Goal: Register for event/course

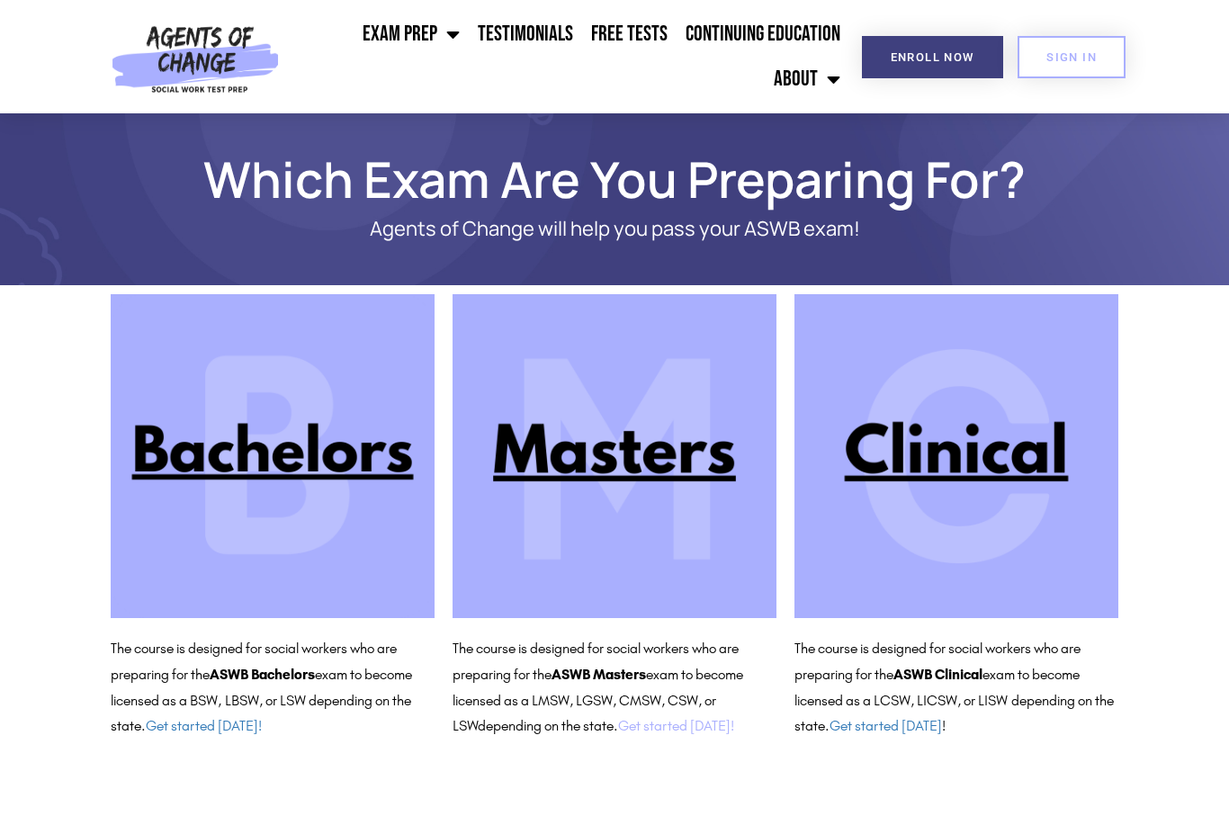
click at [675, 724] on link "Get started today!" at bounding box center [676, 725] width 116 height 17
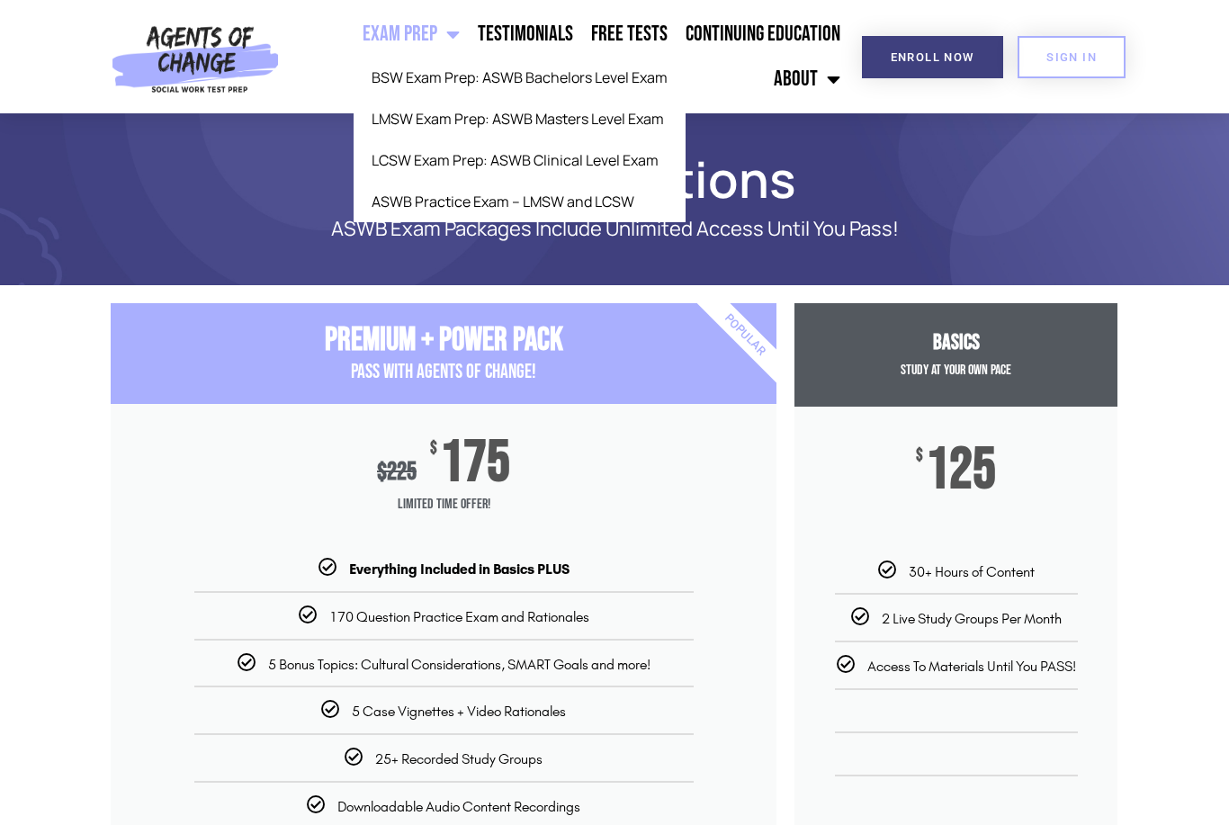
click at [403, 32] on link "Exam Prep" at bounding box center [411, 34] width 115 height 45
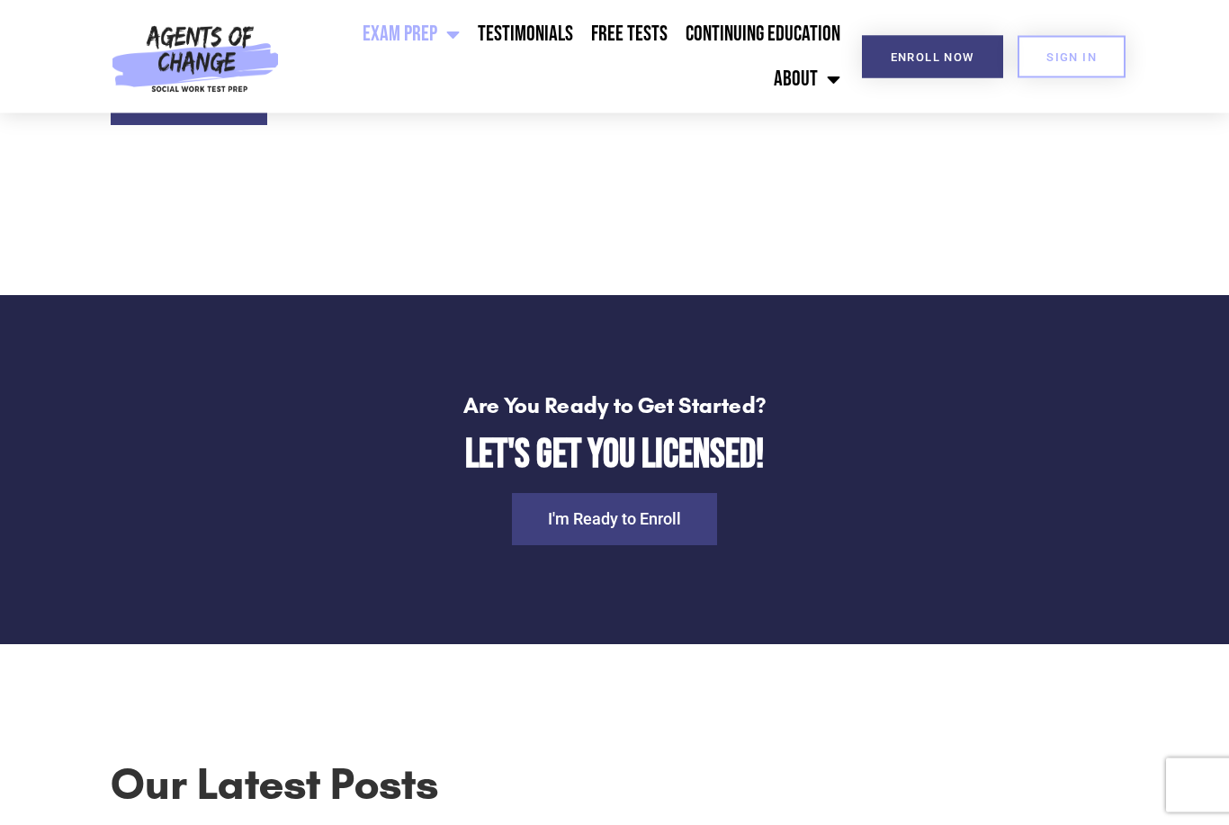
scroll to position [5377, 0]
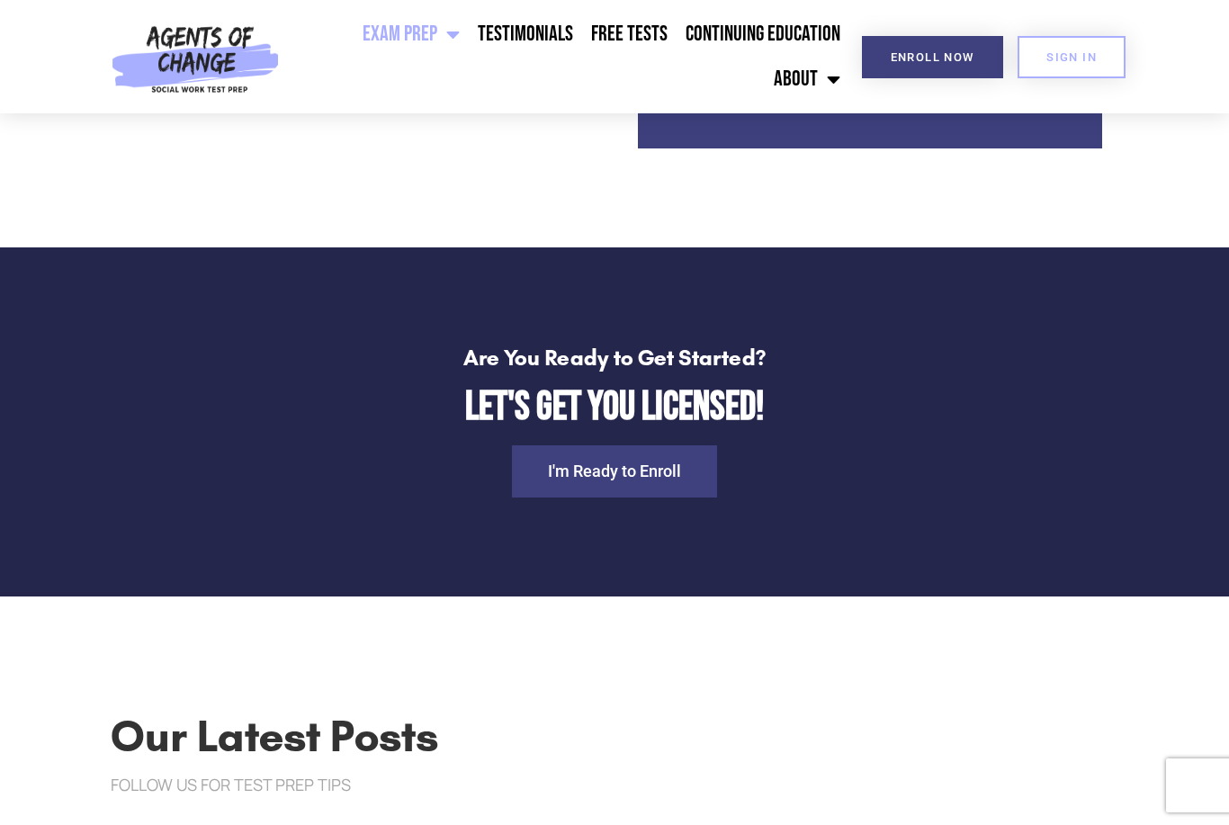
click at [607, 507] on div "Are You Ready to Get Started? Let's Get You Licensed! I'm Ready to Enroll" at bounding box center [614, 422] width 1049 height 169
click at [588, 464] on link "I'm Ready to Enroll" at bounding box center [614, 472] width 205 height 52
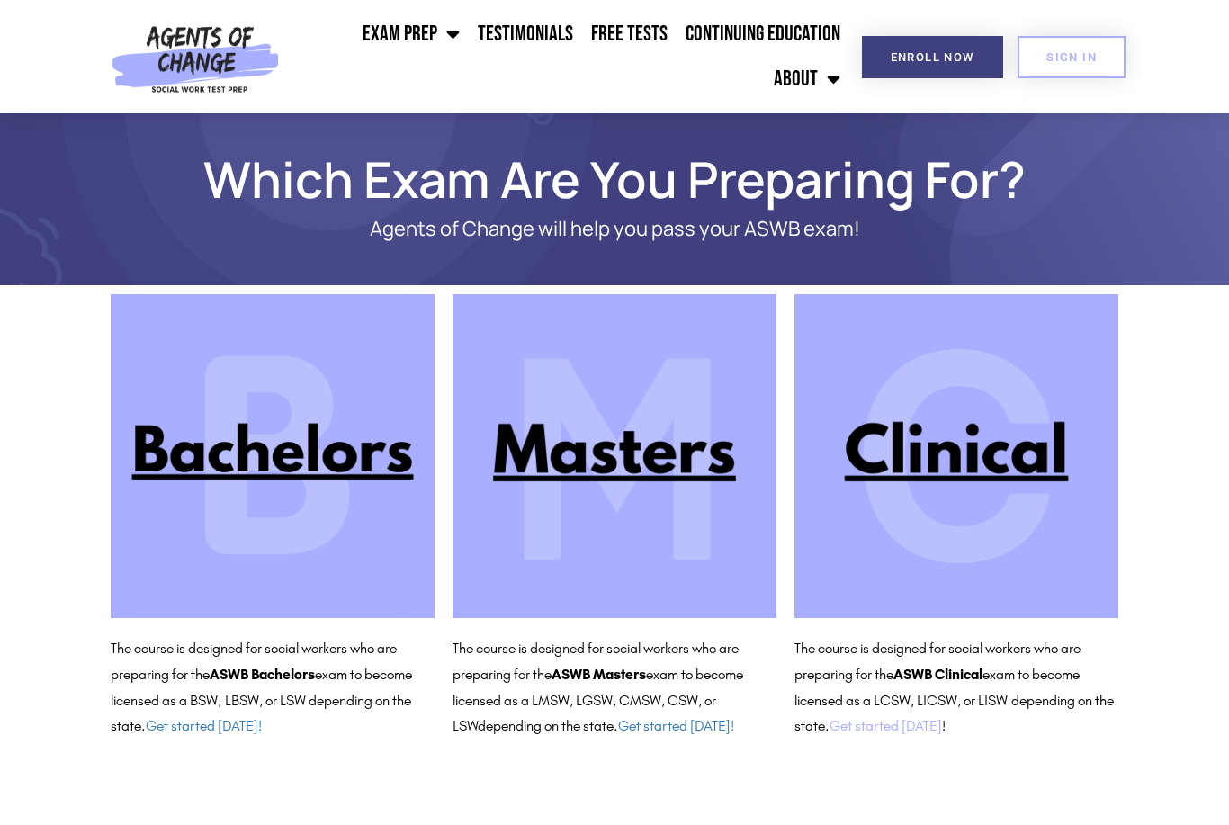
click at [915, 727] on link "Get started [DATE]" at bounding box center [886, 725] width 113 height 17
